Goal: Task Accomplishment & Management: Use online tool/utility

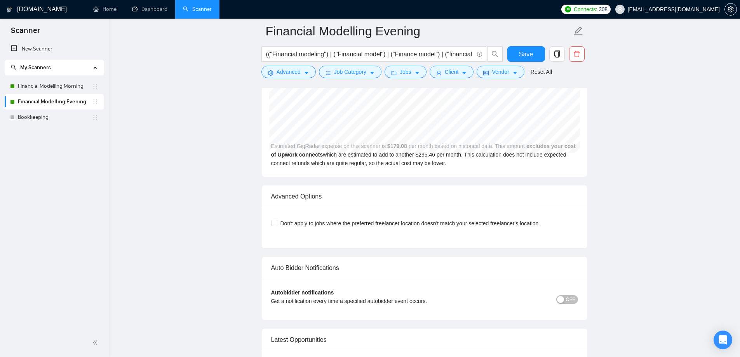
scroll to position [1765, 0]
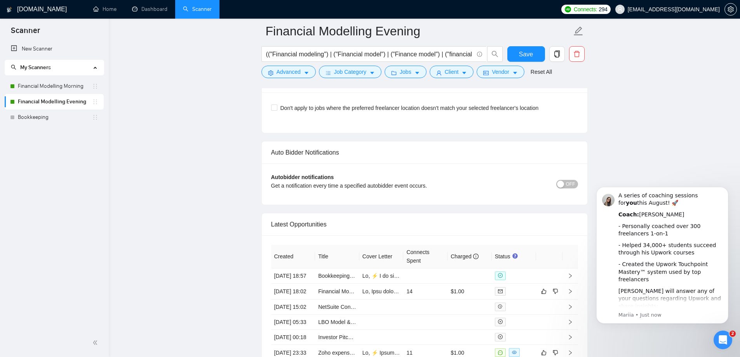
scroll to position [1959, 0]
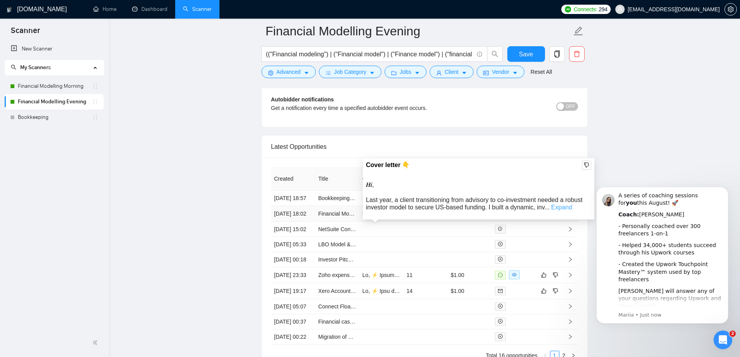
click at [556, 209] on link "Expand" at bounding box center [561, 207] width 21 height 7
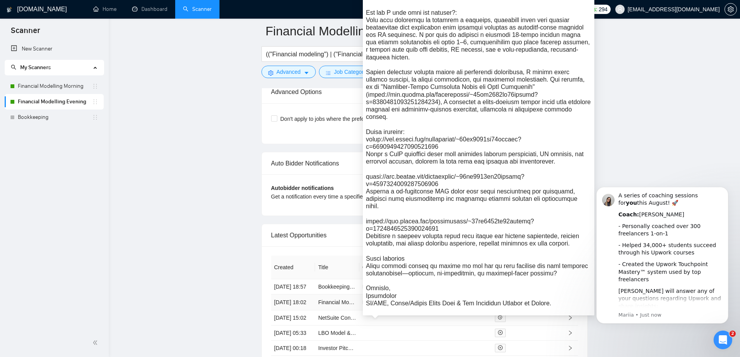
scroll to position [1881, 0]
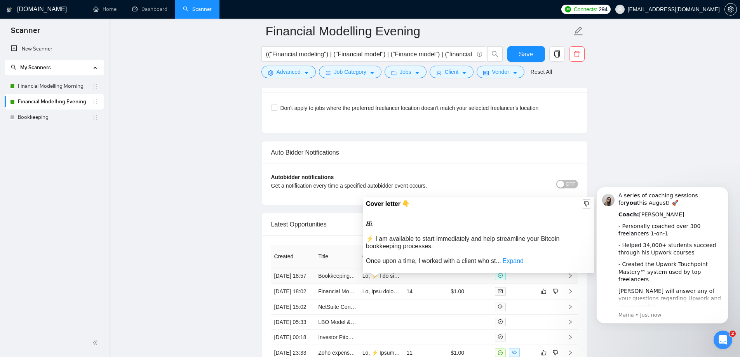
click at [411, 249] on span "𝑯𝒊, ⚡ I am available to start immediately and help streamline your Bitcoin book…" at bounding box center [462, 242] width 193 height 44
click at [510, 260] on link "Expand" at bounding box center [513, 261] width 21 height 7
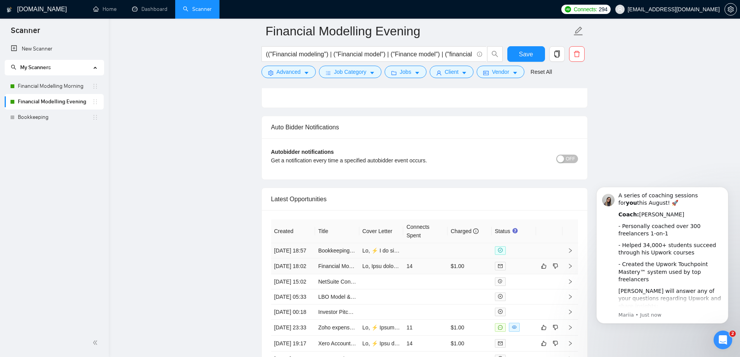
scroll to position [1920, 0]
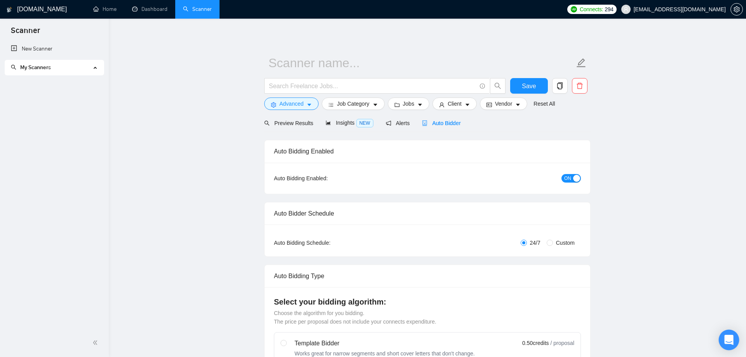
click at [732, 337] on body "Scanner New Scanner My Scanners Financial Modelling Morning Financial Modelling…" at bounding box center [373, 178] width 746 height 357
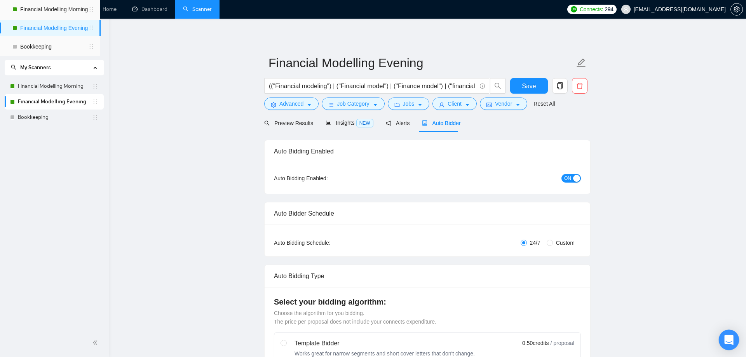
radio input "false"
radio input "true"
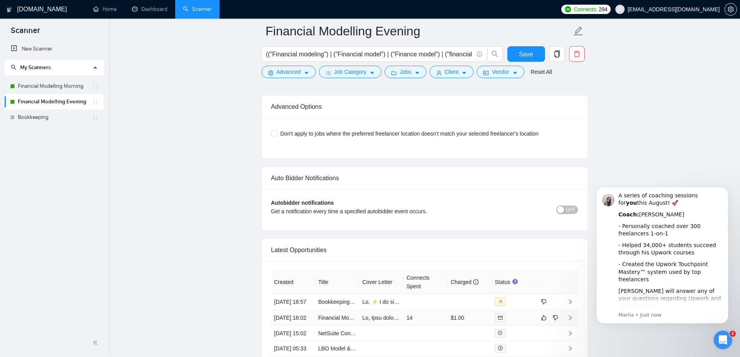
scroll to position [1914, 0]
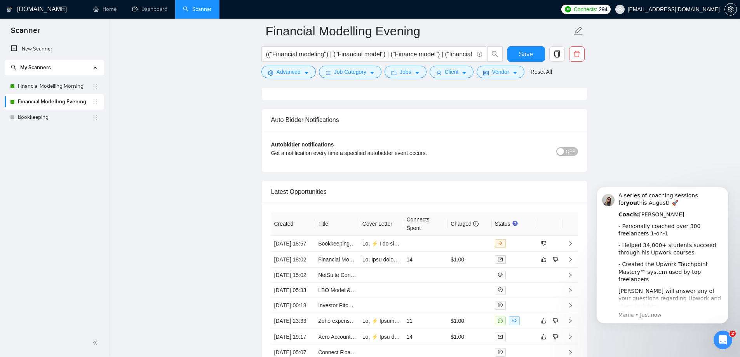
click at [725, 339] on icon "Open Intercom Messenger" at bounding box center [723, 340] width 13 height 13
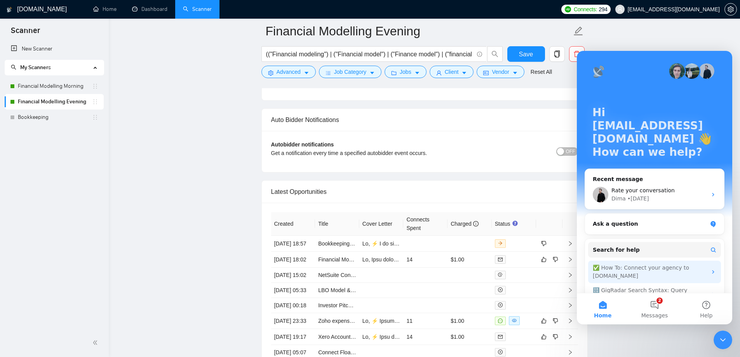
scroll to position [49, 0]
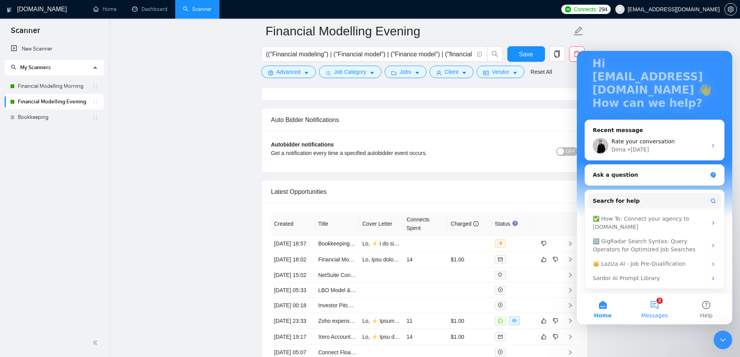
click at [662, 305] on button "2 Messages" at bounding box center [655, 308] width 52 height 31
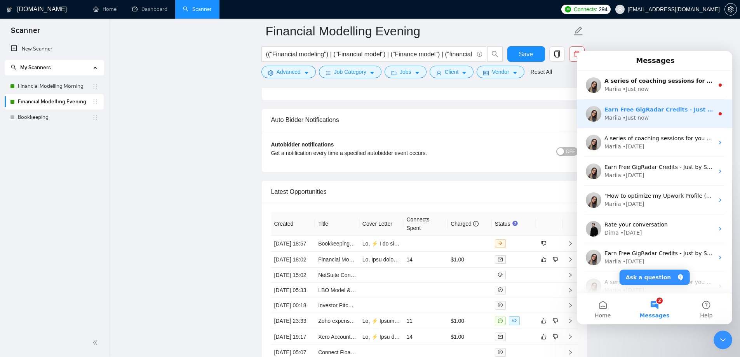
click at [676, 115] on div "Mariia • Just now" at bounding box center [659, 118] width 110 height 8
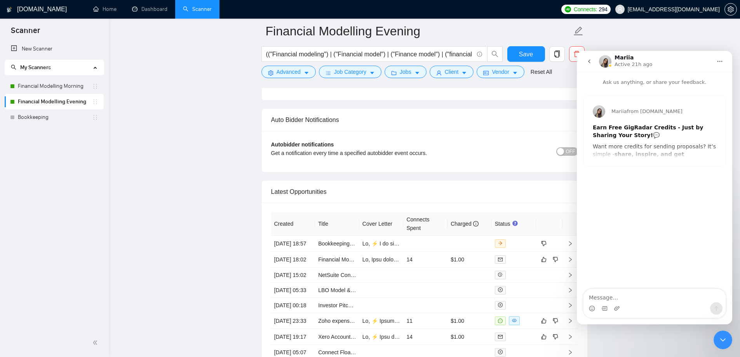
click at [585, 64] on button "go back" at bounding box center [589, 61] width 15 height 15
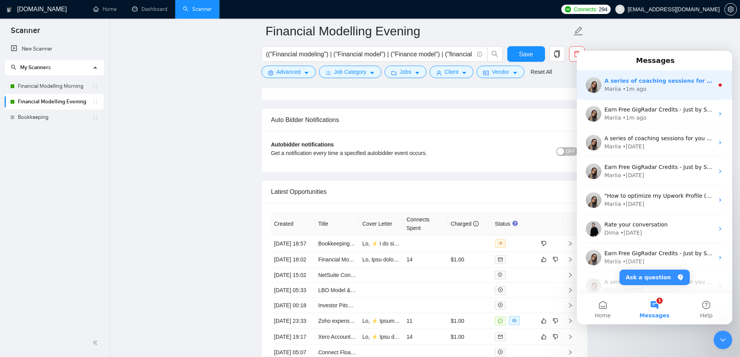
click at [639, 89] on div "• 1m ago" at bounding box center [635, 89] width 24 height 8
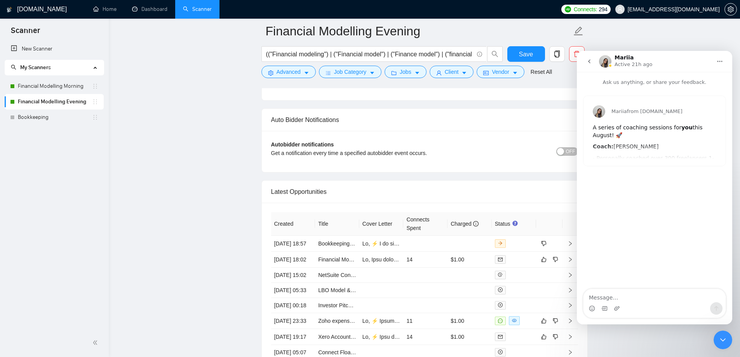
click at [587, 57] on button "go back" at bounding box center [589, 61] width 15 height 15
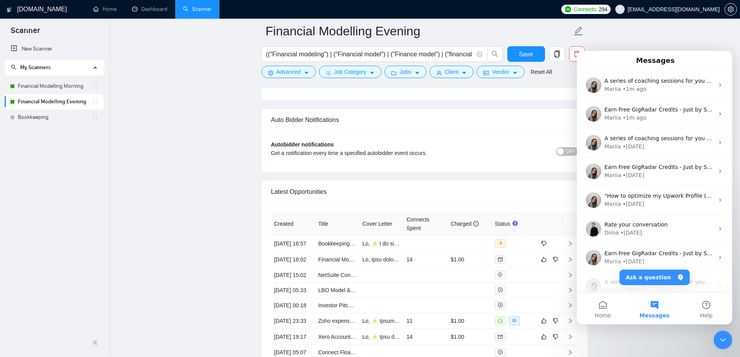
click at [728, 341] on div "Close Intercom Messenger" at bounding box center [723, 340] width 19 height 19
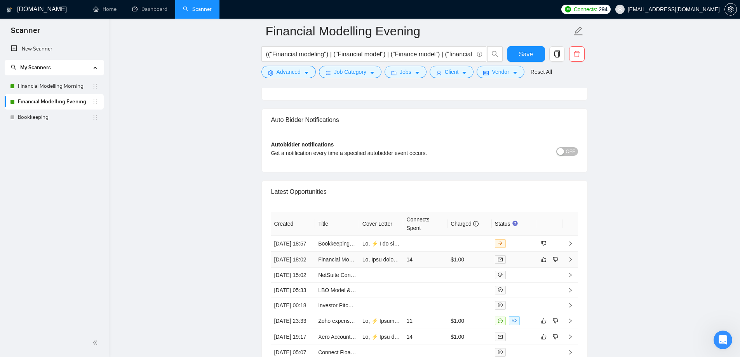
scroll to position [0, 0]
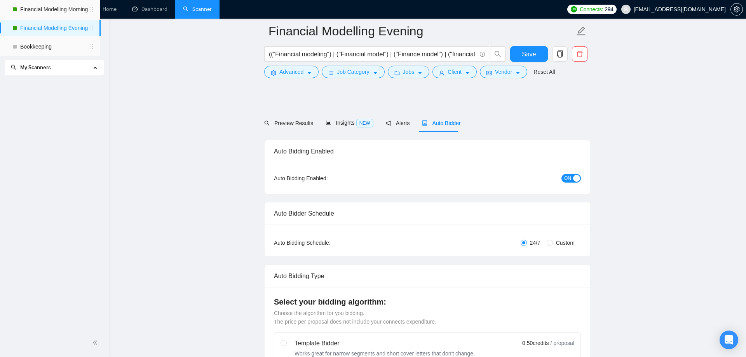
radio input "false"
radio input "true"
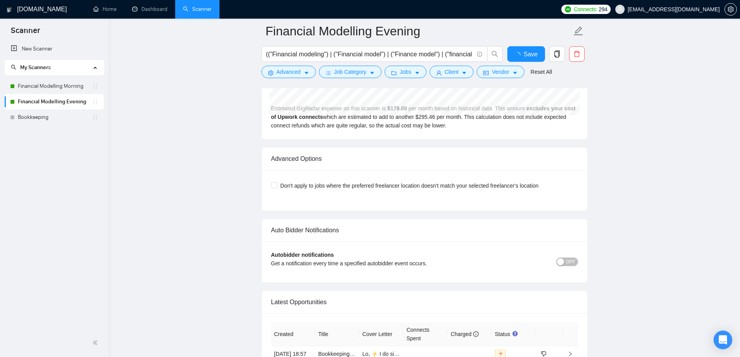
scroll to position [1920, 0]
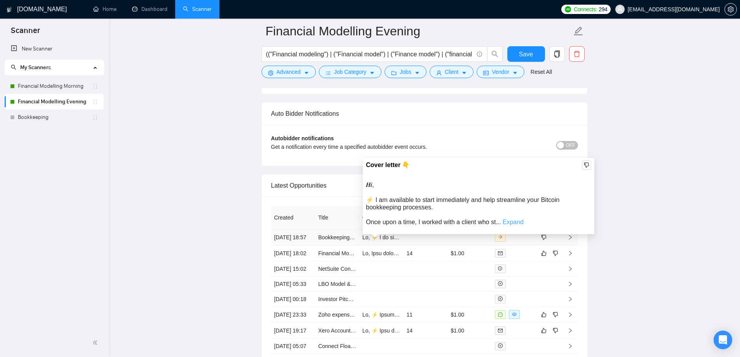
click at [516, 221] on link "Expand" at bounding box center [513, 222] width 21 height 7
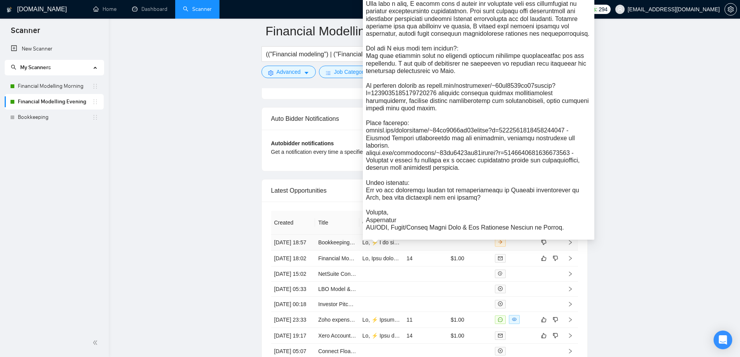
scroll to position [1881, 0]
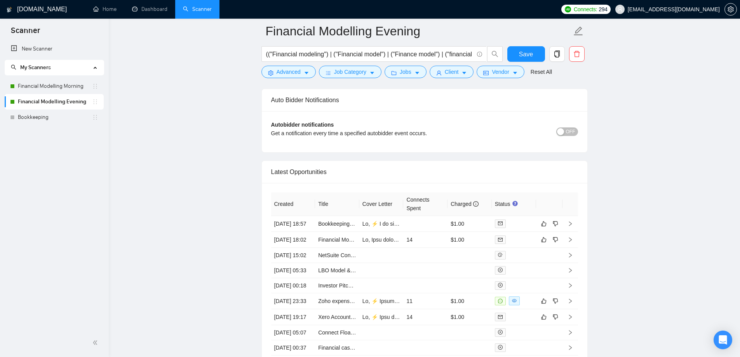
scroll to position [1920, 0]
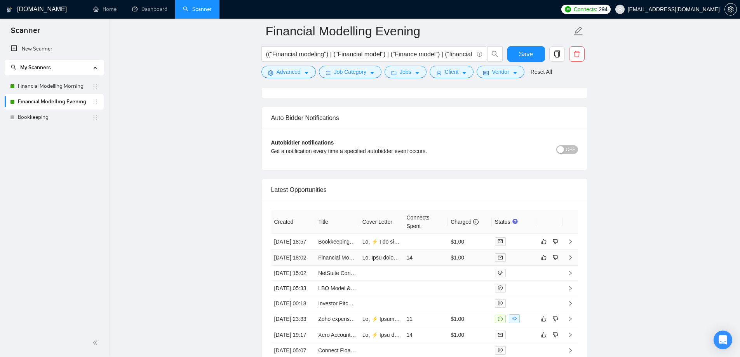
scroll to position [1838, 0]
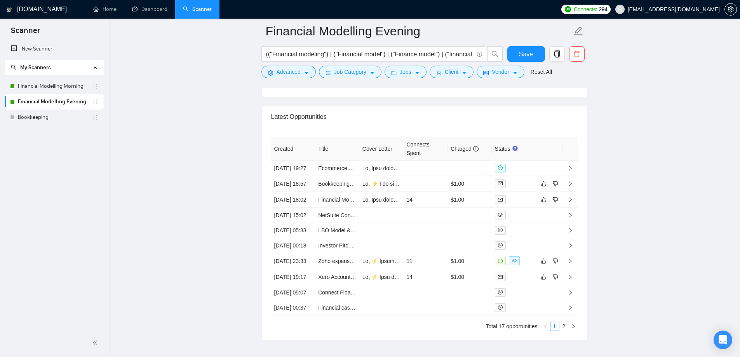
scroll to position [1991, 0]
